Goal: Information Seeking & Learning: Learn about a topic

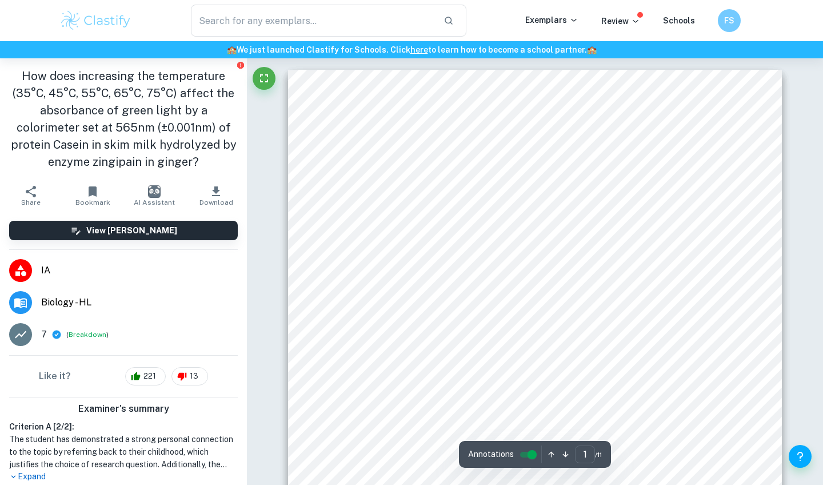
drag, startPoint x: 419, startPoint y: 197, endPoint x: 318, endPoint y: 165, distance: 106.8
click at [318, 165] on div "Investigating the affect of temperature of enzyme Zingipain on protein hydrolys…" at bounding box center [535, 419] width 494 height 698
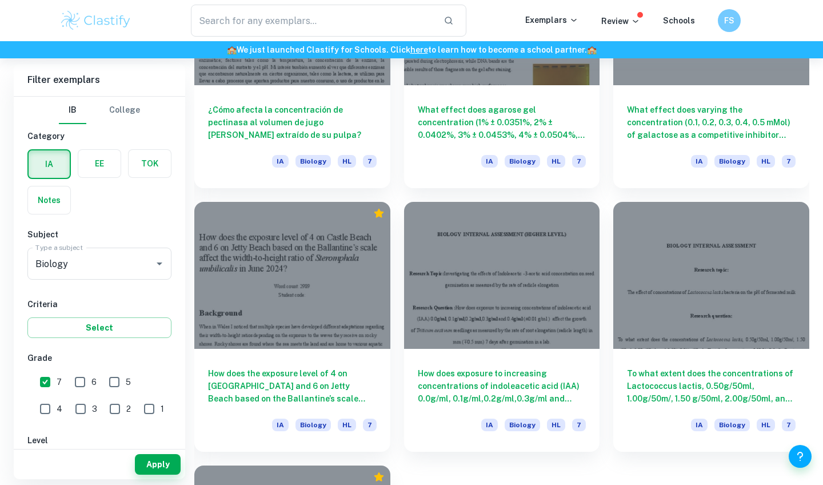
scroll to position [7293, 0]
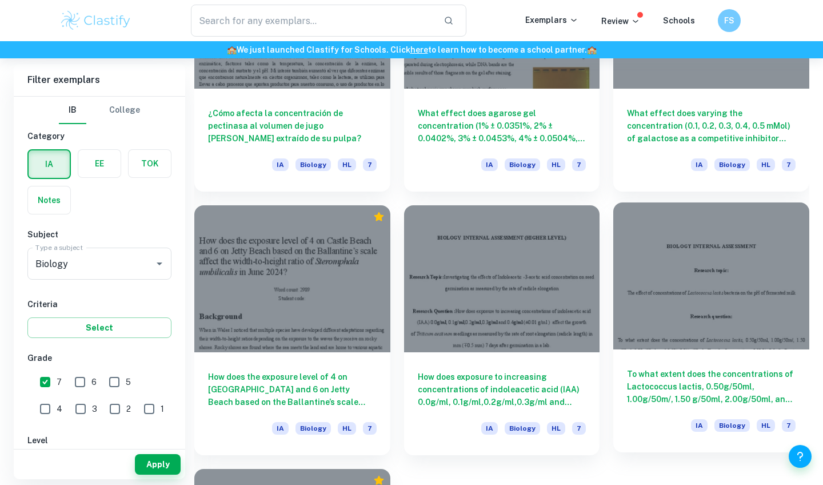
click at [638, 267] on div at bounding box center [711, 275] width 196 height 147
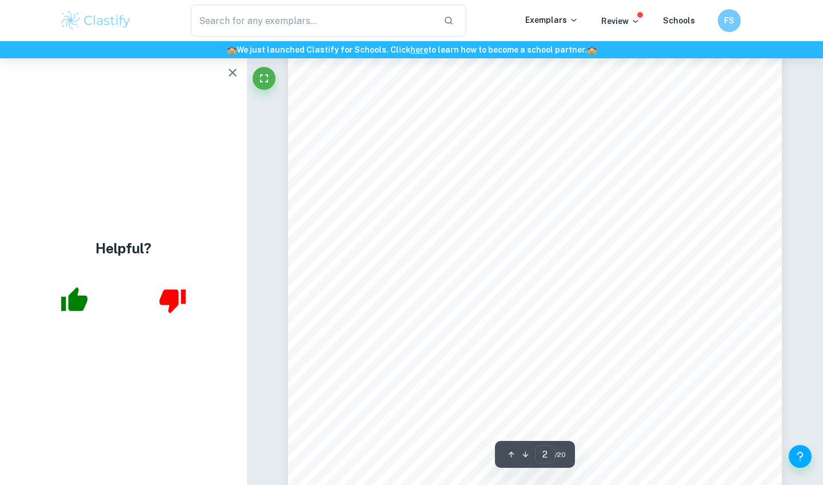
scroll to position [468, 0]
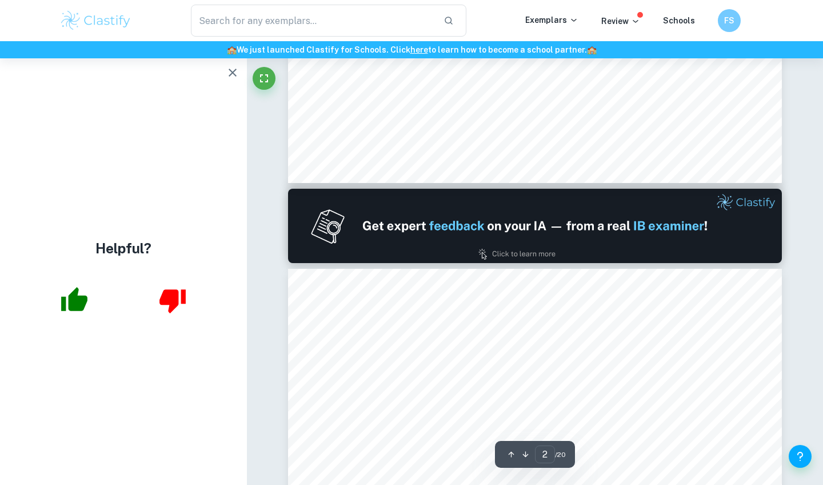
type input "1"
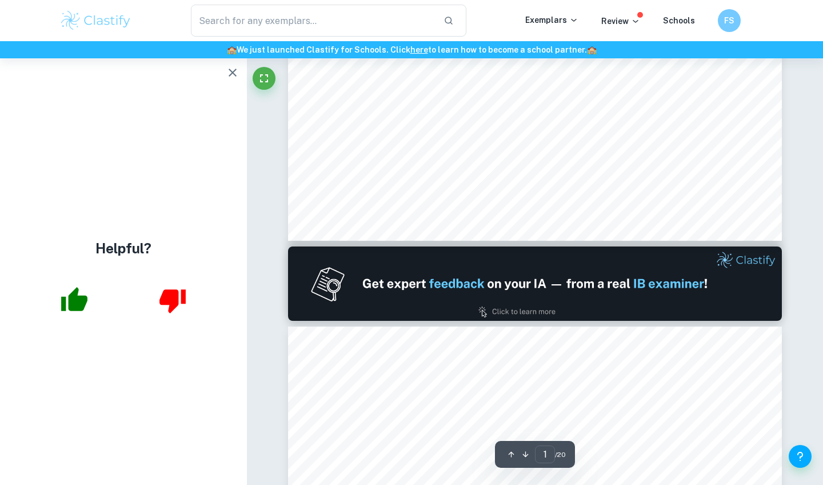
click at [234, 70] on icon "button" at bounding box center [233, 73] width 14 height 14
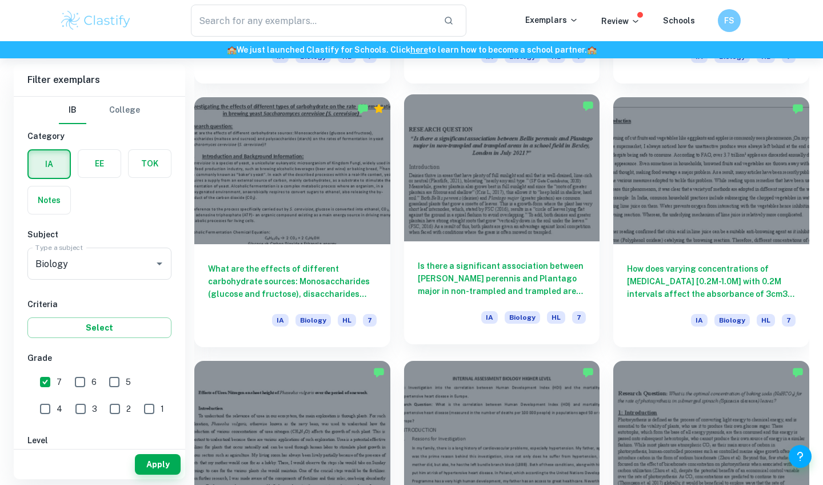
scroll to position [4259, 0]
